Goal: Task Accomplishment & Management: Manage account settings

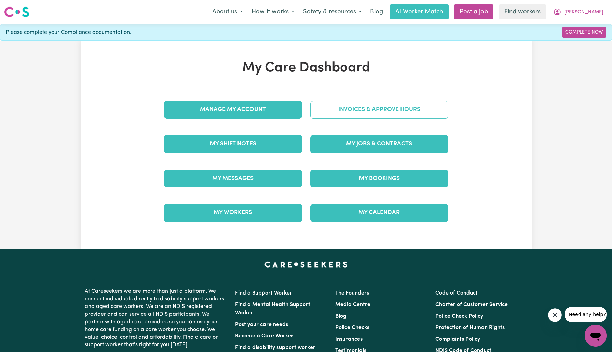
click at [347, 106] on link "Invoices & Approve Hours" at bounding box center [379, 110] width 138 height 18
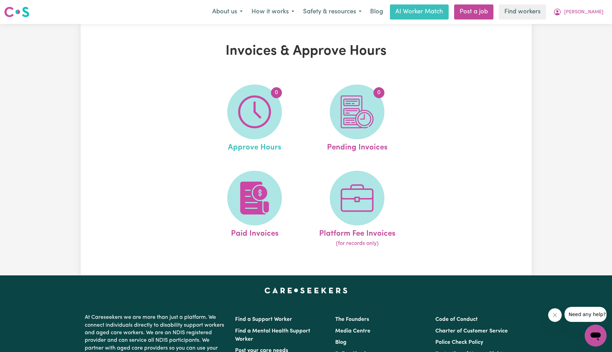
click at [284, 107] on link "0 Approve Hours" at bounding box center [255, 118] width 98 height 69
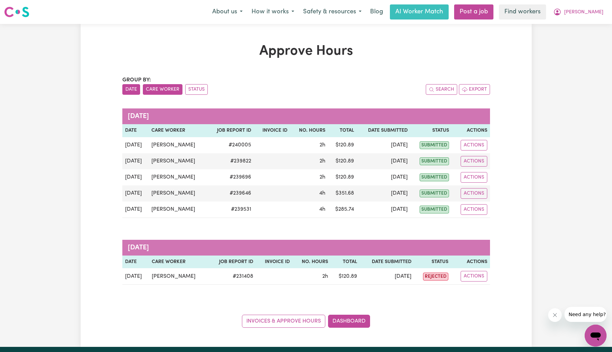
click at [153, 90] on button "Care Worker" at bounding box center [163, 89] width 40 height 11
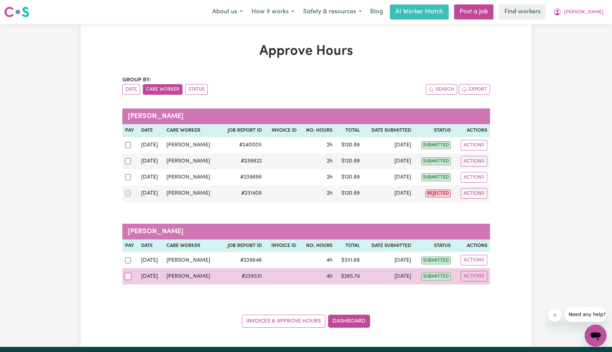
click at [126, 275] on input "checkbox" at bounding box center [128, 276] width 6 height 6
checkbox input "true"
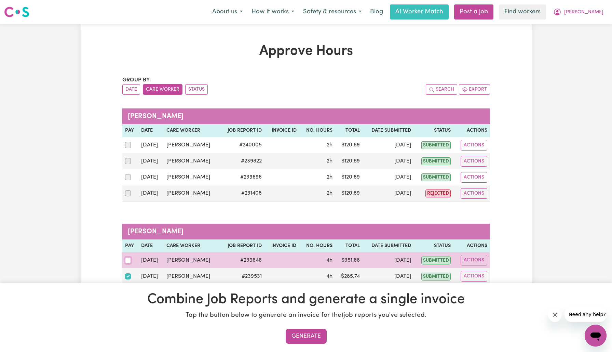
click at [126, 259] on input "checkbox" at bounding box center [128, 260] width 6 height 6
checkbox input "true"
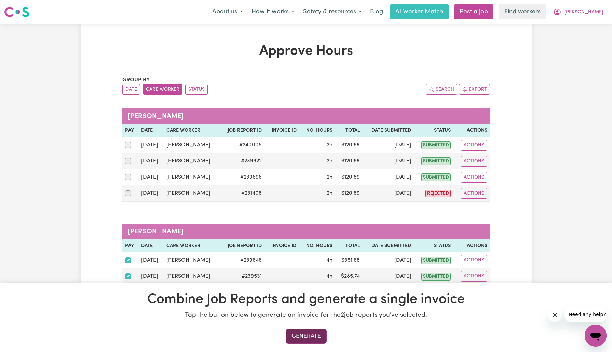
click at [297, 335] on button "Generate" at bounding box center [306, 336] width 41 height 15
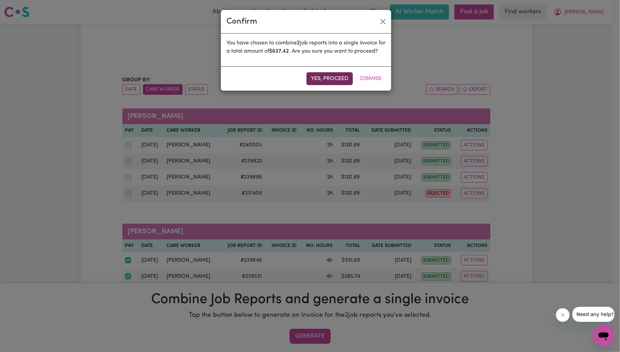
click at [340, 85] on button "Yes, proceed" at bounding box center [329, 78] width 47 height 13
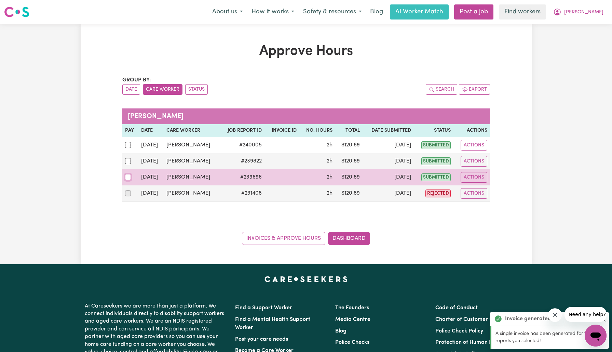
click at [128, 175] on input "checkbox" at bounding box center [128, 177] width 6 height 6
checkbox input "true"
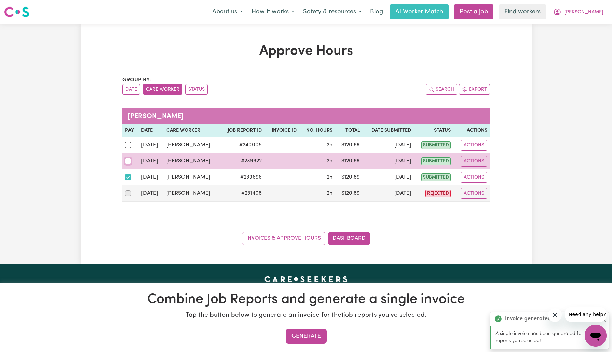
click at [128, 160] on input "checkbox" at bounding box center [128, 161] width 6 height 6
checkbox input "true"
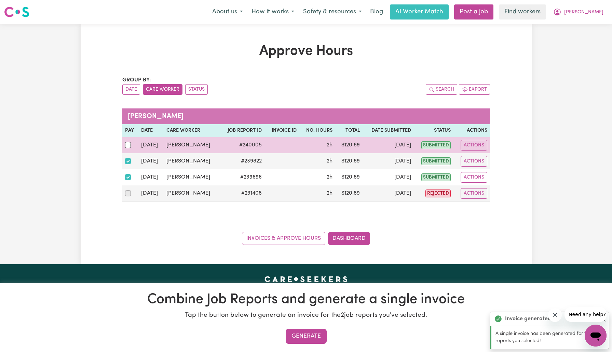
click at [129, 141] on div at bounding box center [130, 145] width 11 height 9
click at [129, 142] on input "checkbox" at bounding box center [128, 145] width 6 height 6
checkbox input "true"
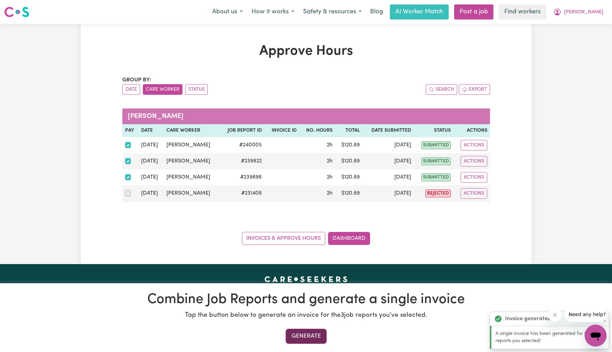
click at [308, 333] on button "Generate" at bounding box center [306, 336] width 41 height 15
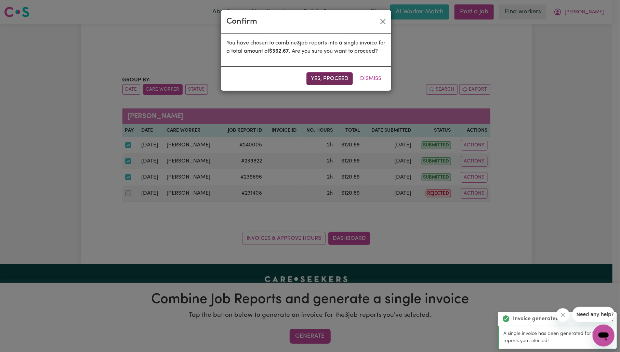
click at [311, 85] on button "Yes, proceed" at bounding box center [329, 78] width 47 height 13
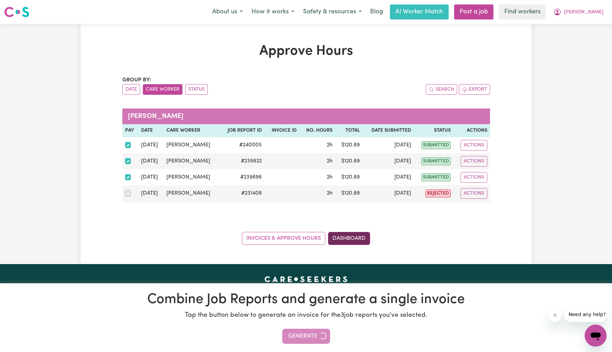
click at [343, 237] on link "Dashboard" at bounding box center [349, 238] width 42 height 13
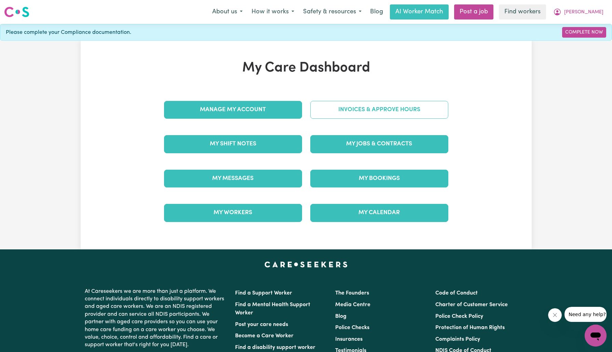
click at [389, 112] on link "Invoices & Approve Hours" at bounding box center [379, 110] width 138 height 18
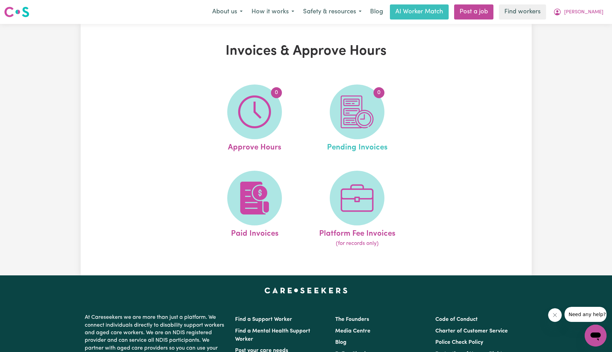
click at [393, 118] on link "0 Pending Invoices" at bounding box center [357, 118] width 98 height 69
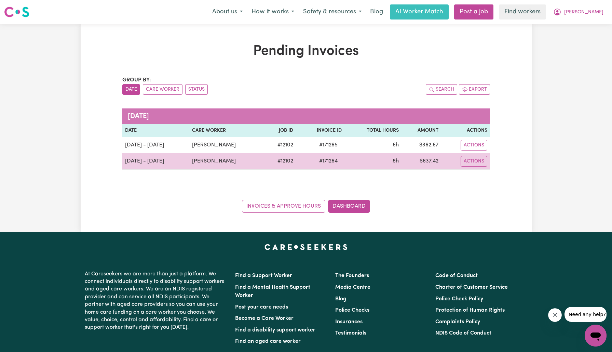
click at [328, 161] on span "# 171264" at bounding box center [328, 161] width 27 height 8
click at [327, 162] on span "# 171264" at bounding box center [328, 161] width 27 height 8
copy span "171264"
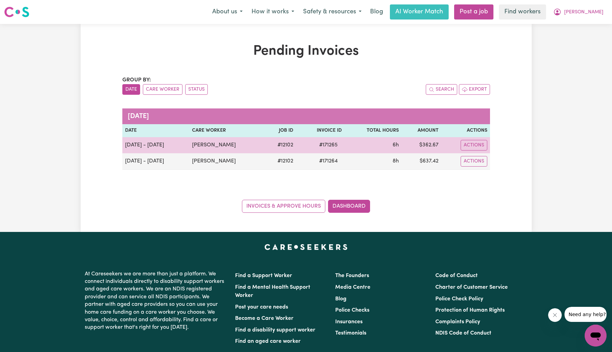
click at [328, 142] on span "# 171265" at bounding box center [328, 145] width 27 height 8
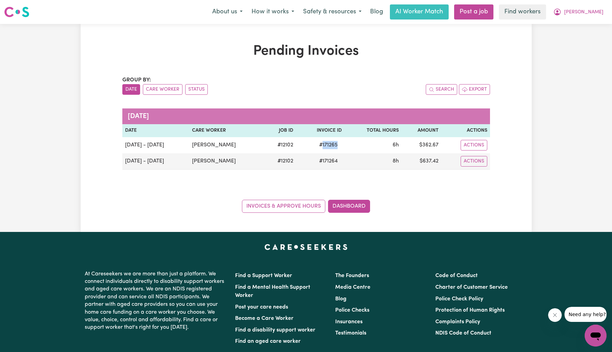
copy span "171265"
drag, startPoint x: 578, startPoint y: 11, endPoint x: 579, endPoint y: 17, distance: 6.5
click at [559, 11] on icon "My Account" at bounding box center [558, 11] width 2 height 2
click at [578, 40] on link "Logout" at bounding box center [581, 39] width 54 height 13
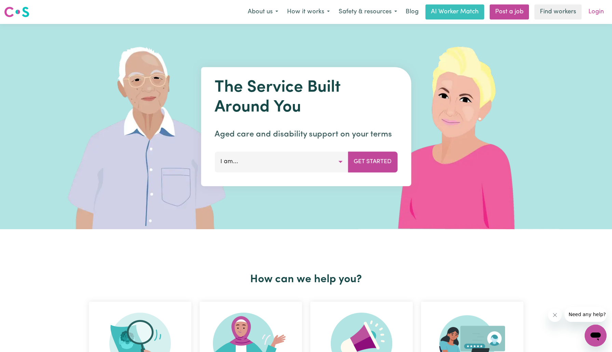
click at [597, 8] on link "Login" at bounding box center [597, 11] width 24 height 15
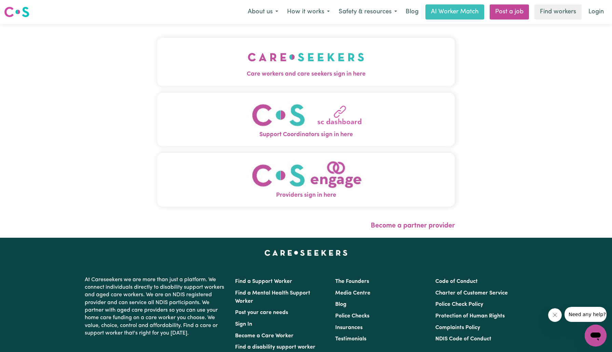
click at [217, 64] on button "Care workers and care seekers sign in here" at bounding box center [306, 62] width 298 height 48
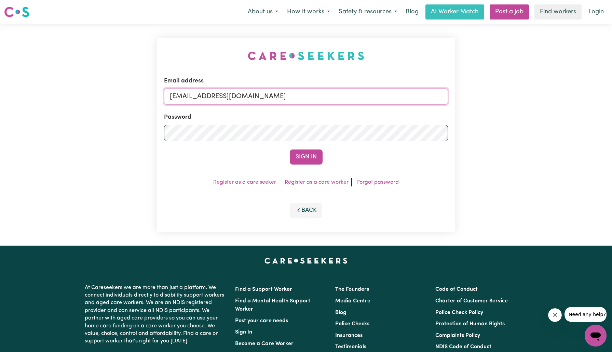
drag, startPoint x: 205, startPoint y: 95, endPoint x: 508, endPoint y: 133, distance: 305.7
click at [508, 133] on div "Email address [EMAIL_ADDRESS][DOMAIN_NAME] Password Sign In Register as a care …" at bounding box center [306, 135] width 612 height 222
type input "[EMAIL_ADDRESS][DOMAIN_NAME]"
click at [290, 149] on button "Sign In" at bounding box center [306, 156] width 33 height 15
